Goal: Task Accomplishment & Management: Manage account settings

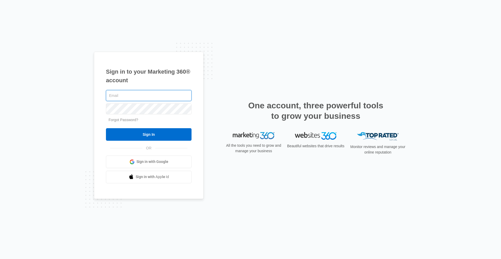
click at [145, 96] on input "text" at bounding box center [149, 95] width 86 height 11
type input "[EMAIL_ADDRESS][DOMAIN_NAME]"
click at [106, 128] on input "Sign In" at bounding box center [149, 134] width 86 height 13
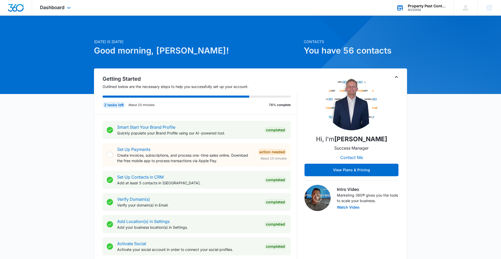
click at [418, 10] on div "M26988" at bounding box center [427, 10] width 38 height 4
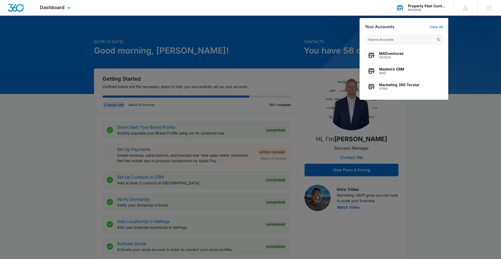
click at [399, 46] on div "MADventures SD1000 Madwire CRM MAD Marketing 360 Torstar V1150" at bounding box center [404, 64] width 89 height 71
click at [397, 52] on span "MADventures" at bounding box center [391, 53] width 25 height 4
click at [396, 54] on span "MADventures" at bounding box center [391, 53] width 25 height 4
